Goal: Complete application form

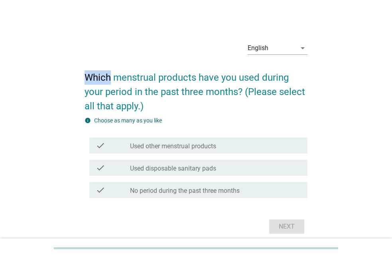
drag, startPoint x: 84, startPoint y: 74, endPoint x: 122, endPoint y: 72, distance: 37.9
click at [110, 71] on div "English arrow_drop_down Which menstrual products have you used during your peri…" at bounding box center [195, 136] width 235 height 214
click at [119, 71] on h2 "Which menstrual products have you used during your period in the past three mon…" at bounding box center [195, 88] width 223 height 51
click at [122, 72] on h2 "Which menstrual products have you used during your period in the past three mon…" at bounding box center [195, 88] width 223 height 51
drag, startPoint x: 122, startPoint y: 72, endPoint x: 147, endPoint y: 72, distance: 24.7
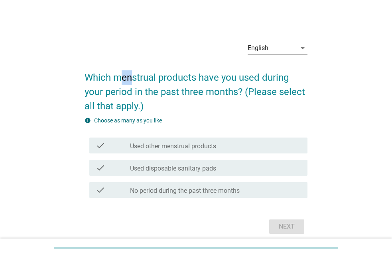
click at [139, 72] on h2 "Which menstrual products have you used during your period in the past three mon…" at bounding box center [195, 88] width 223 height 51
click at [157, 74] on h2 "Which menstrual products have you used during your period in the past three mon…" at bounding box center [195, 88] width 223 height 51
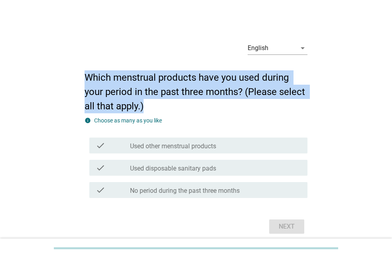
drag, startPoint x: 82, startPoint y: 69, endPoint x: 214, endPoint y: 108, distance: 137.5
click at [214, 108] on div "English arrow_drop_down Which menstrual products have you used during your peri…" at bounding box center [195, 136] width 235 height 214
click at [219, 109] on h2 "Which menstrual products have you used during your period in the past three mon…" at bounding box center [195, 88] width 223 height 51
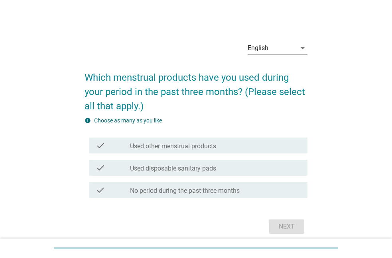
click at [219, 109] on h2 "Which menstrual products have you used during your period in the past three mon…" at bounding box center [195, 88] width 223 height 51
drag, startPoint x: 219, startPoint y: 109, endPoint x: 148, endPoint y: 56, distance: 89.1
click at [148, 56] on div "English arrow_drop_down Which menstrual products have you used during your peri…" at bounding box center [195, 136] width 235 height 214
click at [148, 56] on div "English arrow_drop_down" at bounding box center [195, 48] width 223 height 27
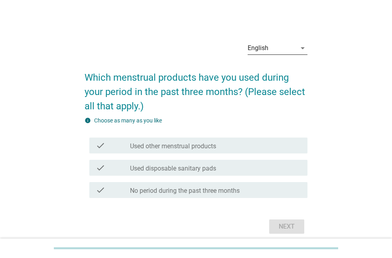
click at [282, 48] on div "English" at bounding box center [271, 48] width 49 height 13
click at [282, 48] on div "English ภาษาไทย English arrow_drop_down Which menstrual products have you used …" at bounding box center [196, 136] width 392 height 272
click at [282, 48] on div "English" at bounding box center [271, 48] width 49 height 13
click at [282, 48] on div "English ภาษาไทย English arrow_drop_down Which menstrual products have you used …" at bounding box center [196, 136] width 392 height 272
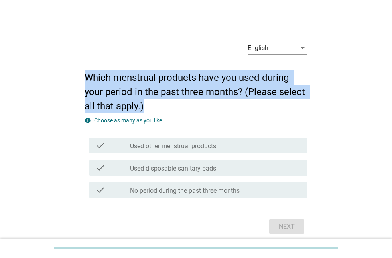
drag, startPoint x: 86, startPoint y: 75, endPoint x: 206, endPoint y: 109, distance: 124.6
click at [206, 109] on h2 "Which menstrual products have you used during your period in the past three mon…" at bounding box center [195, 88] width 223 height 51
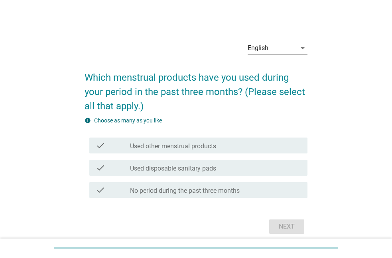
click at [206, 109] on h2 "Which menstrual products have you used during your period in the past three mon…" at bounding box center [195, 88] width 223 height 51
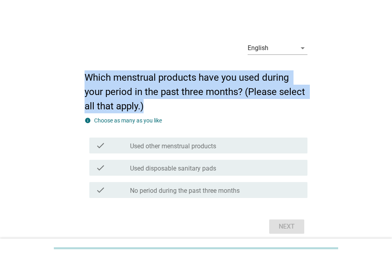
drag, startPoint x: 86, startPoint y: 75, endPoint x: 168, endPoint y: 100, distance: 85.3
click at [168, 100] on h2 "Which menstrual products have you used during your period in the past three mon…" at bounding box center [195, 88] width 223 height 51
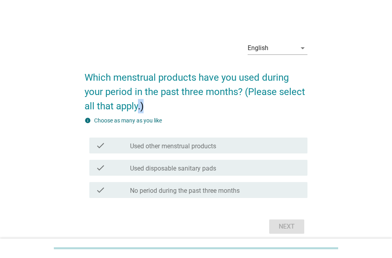
click at [168, 100] on h2 "Which menstrual products have you used during your period in the past three mon…" at bounding box center [195, 88] width 223 height 51
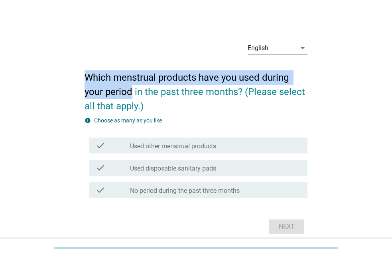
drag, startPoint x: 86, startPoint y: 65, endPoint x: 133, endPoint y: 90, distance: 52.8
click at [133, 90] on h2 "Which menstrual products have you used during your period in the past three mon…" at bounding box center [195, 88] width 223 height 51
copy h2 "Which menstrual products have you used during your period"
click at [132, 147] on label "Used other menstrual products" at bounding box center [173, 147] width 86 height 8
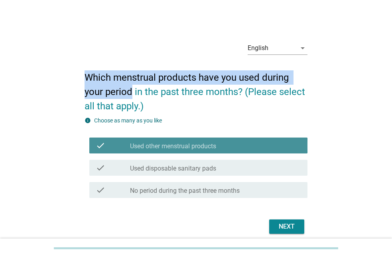
click at [132, 147] on label "Used other menstrual products" at bounding box center [173, 147] width 86 height 8
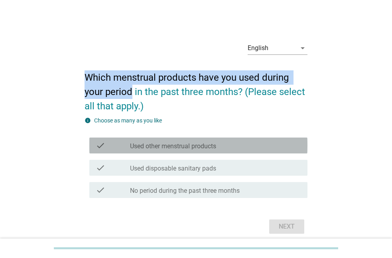
click at [132, 147] on label "Used other menstrual products" at bounding box center [173, 147] width 86 height 8
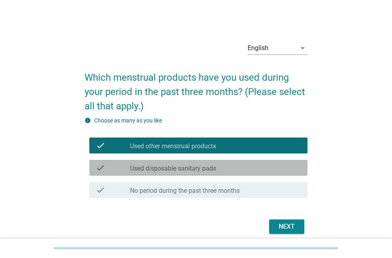
click at [235, 164] on div "check_box_outline_blank Used disposable sanitary pads" at bounding box center [215, 168] width 171 height 10
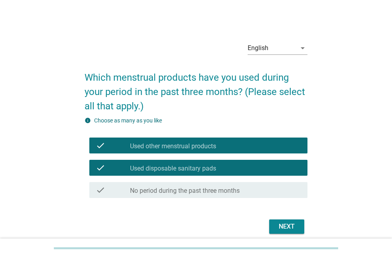
click at [239, 150] on div "check_box Used other menstrual products" at bounding box center [215, 146] width 171 height 10
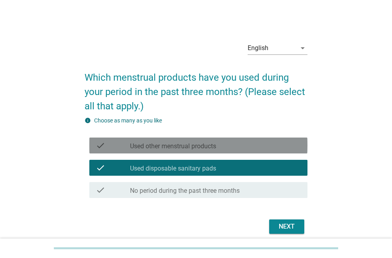
click at [239, 150] on div "check_box Used other menstrual products" at bounding box center [215, 146] width 171 height 10
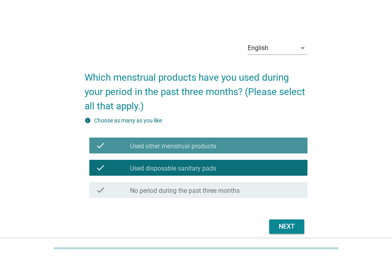
click at [240, 145] on div "check_box Used other menstrual products" at bounding box center [215, 146] width 171 height 10
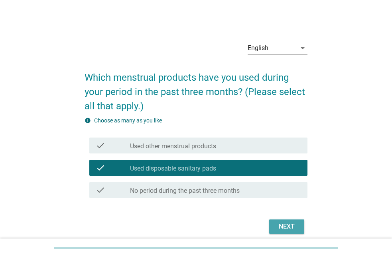
click at [273, 227] on button "Next" at bounding box center [286, 227] width 35 height 14
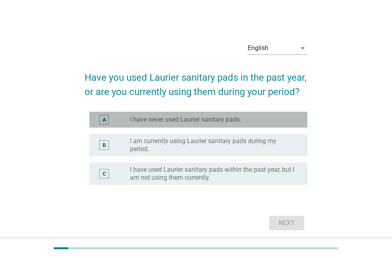
click at [218, 121] on label "I have never used Laurier sanitary pads." at bounding box center [185, 120] width 111 height 8
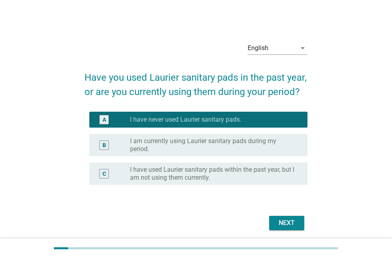
click at [283, 220] on div "Next" at bounding box center [286, 224] width 22 height 10
